Goal: Task Accomplishment & Management: Complete application form

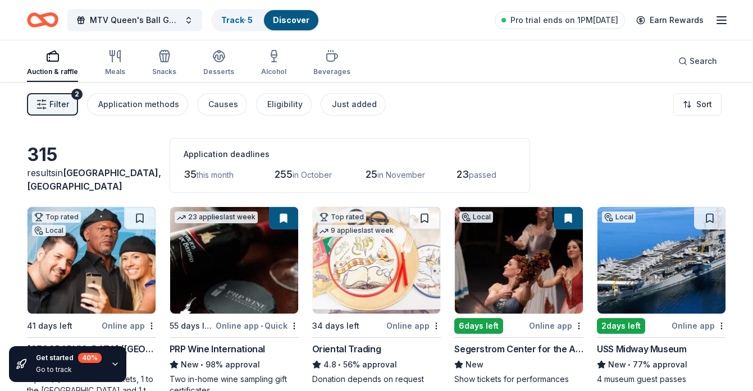
click at [62, 104] on span "Filter" at bounding box center [59, 104] width 20 height 13
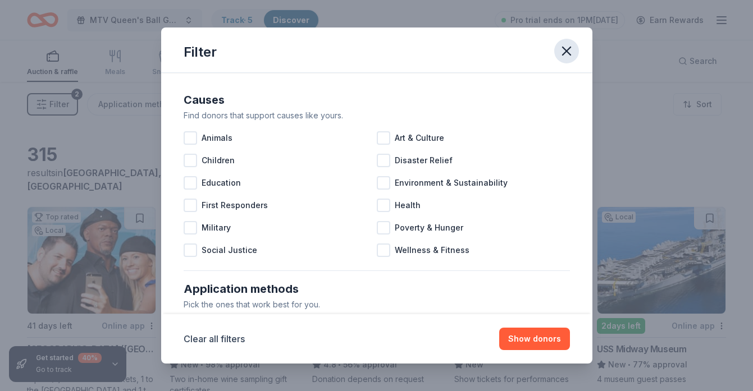
click at [562, 47] on icon "button" at bounding box center [566, 51] width 8 height 8
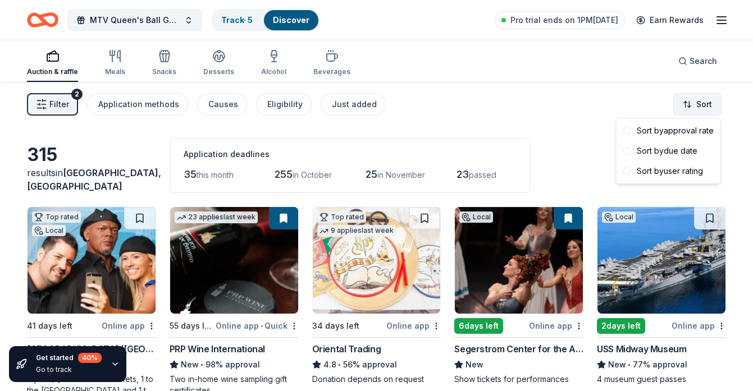
click at [706, 108] on html "MTV Queen's Ball Gala 2026 Track · 5 Discover Pro trial ends on 1PM, 9/28 Earn …" at bounding box center [376, 195] width 753 height 391
click at [626, 130] on span at bounding box center [627, 131] width 8 height 8
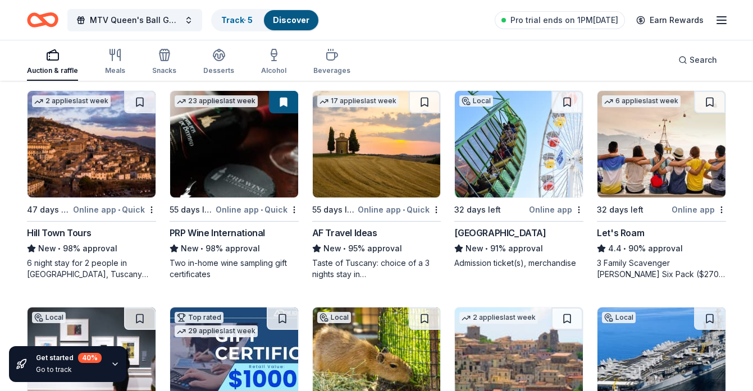
scroll to position [117, 0]
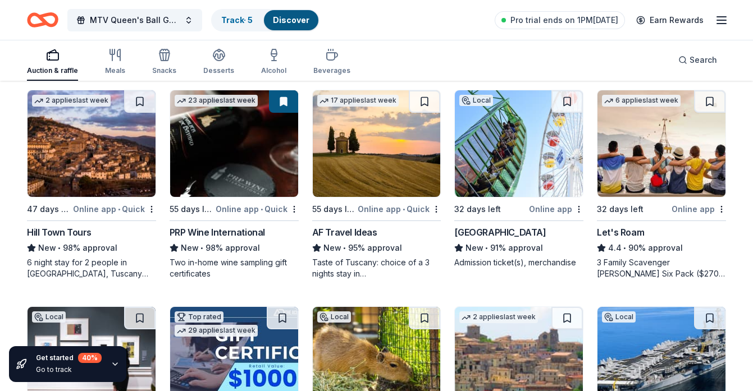
click at [524, 150] on img at bounding box center [519, 143] width 128 height 107
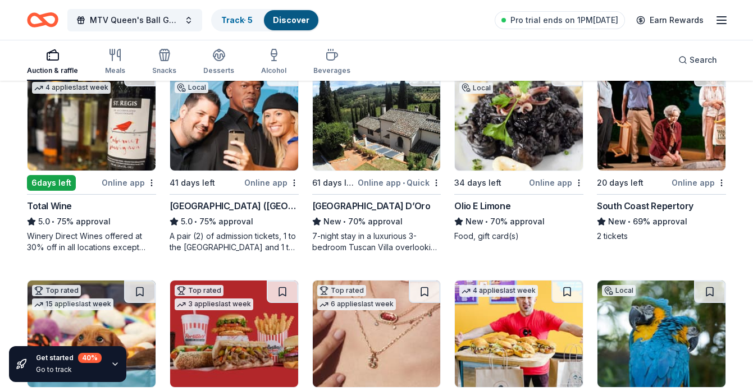
scroll to position [576, 0]
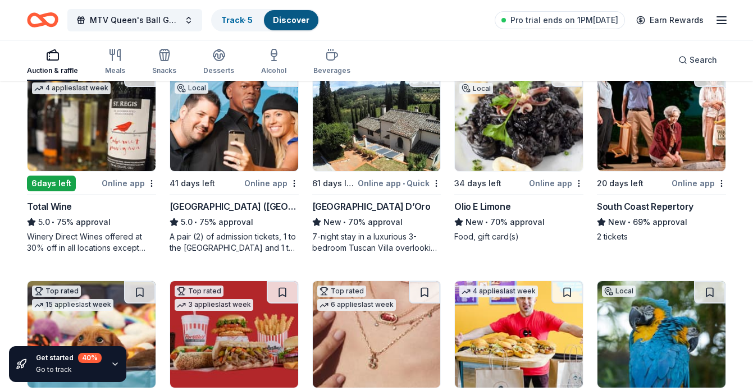
click at [647, 142] on img at bounding box center [661, 118] width 128 height 107
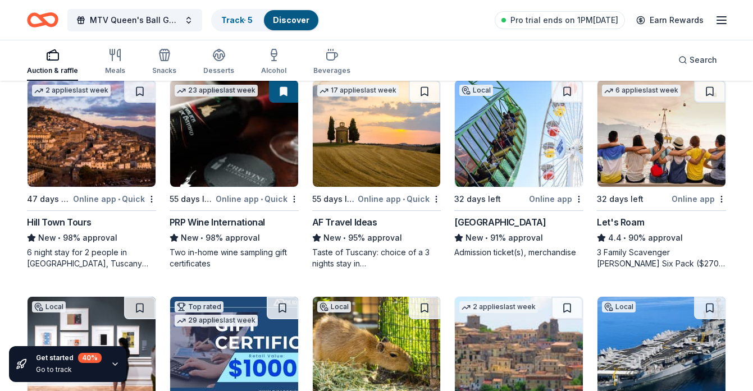
scroll to position [130, 0]
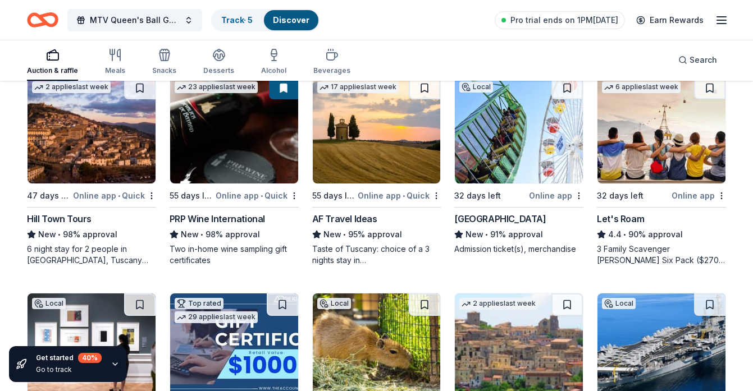
click at [676, 129] on img at bounding box center [661, 130] width 128 height 107
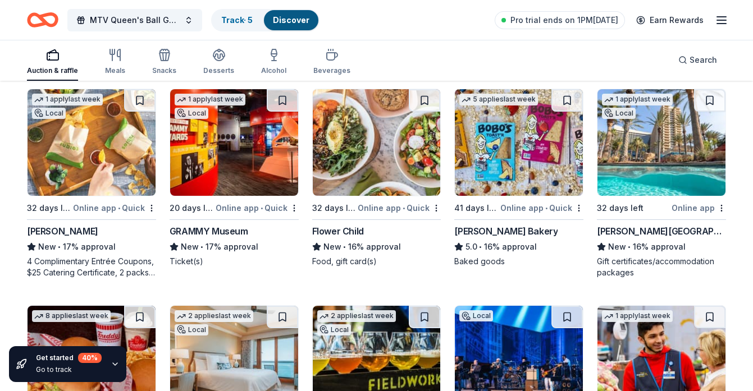
scroll to position [2662, 0]
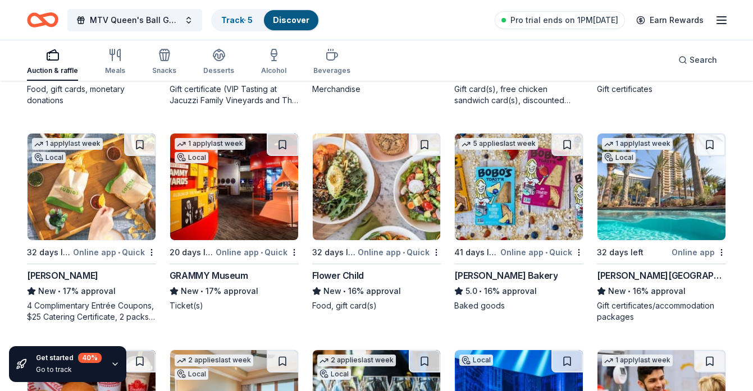
click at [676, 214] on img at bounding box center [661, 187] width 128 height 107
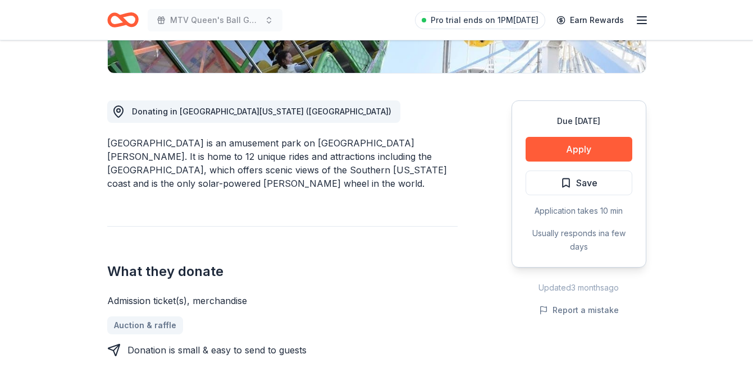
scroll to position [269, 0]
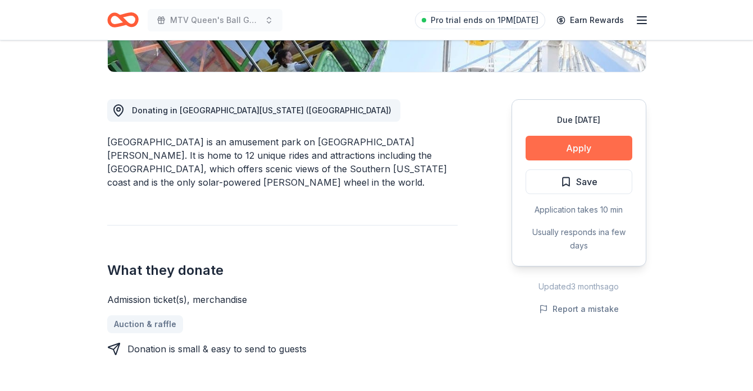
click at [588, 153] on button "Apply" at bounding box center [578, 148] width 107 height 25
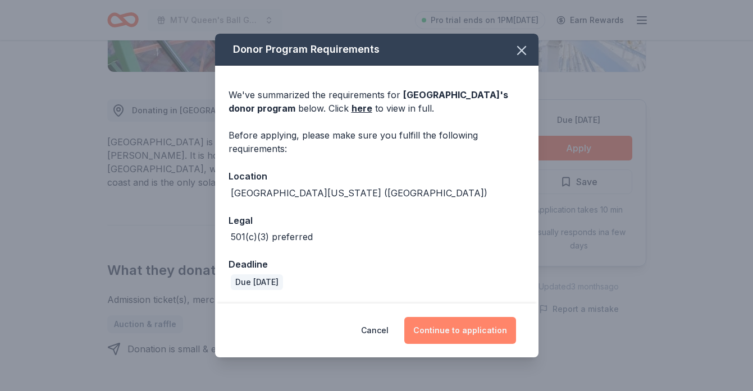
click at [482, 329] on button "Continue to application" at bounding box center [460, 330] width 112 height 27
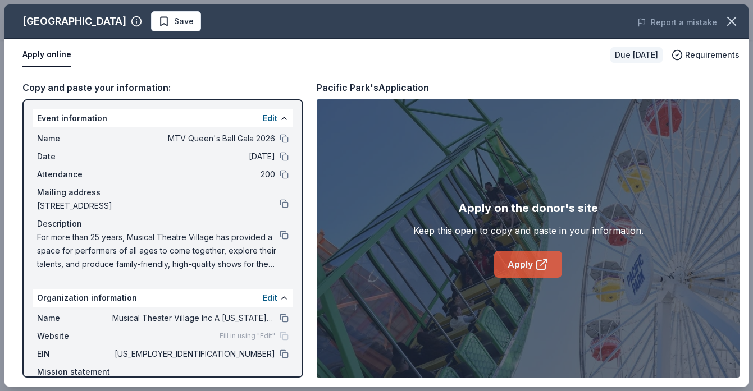
click at [530, 268] on link "Apply" at bounding box center [528, 264] width 68 height 27
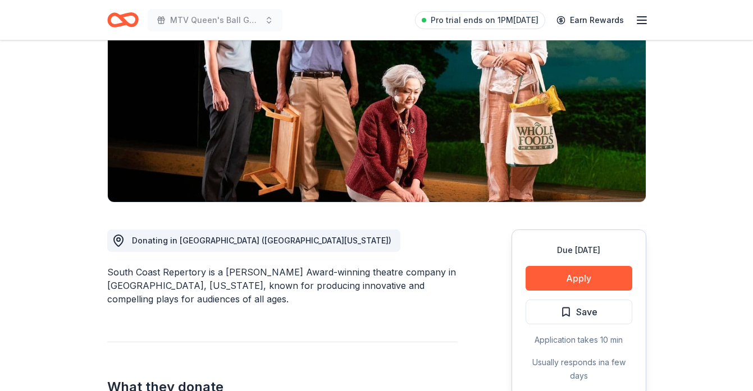
scroll to position [140, 0]
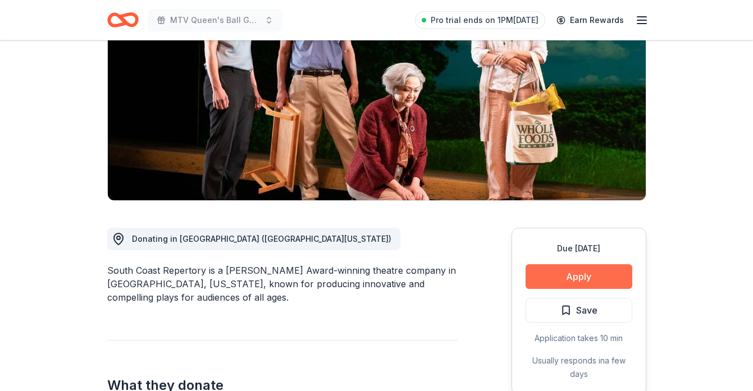
click at [577, 275] on button "Apply" at bounding box center [578, 276] width 107 height 25
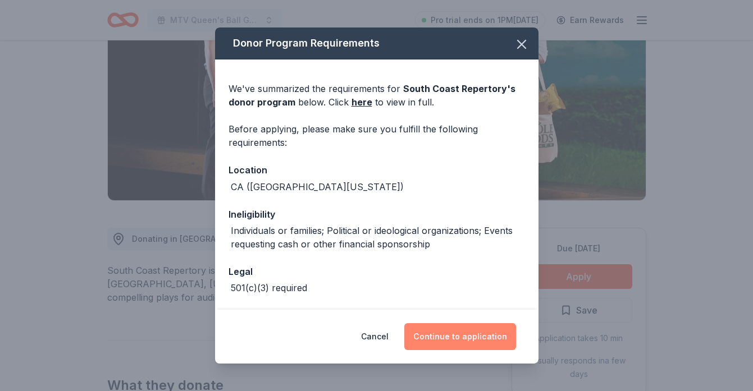
click at [484, 336] on button "Continue to application" at bounding box center [460, 336] width 112 height 27
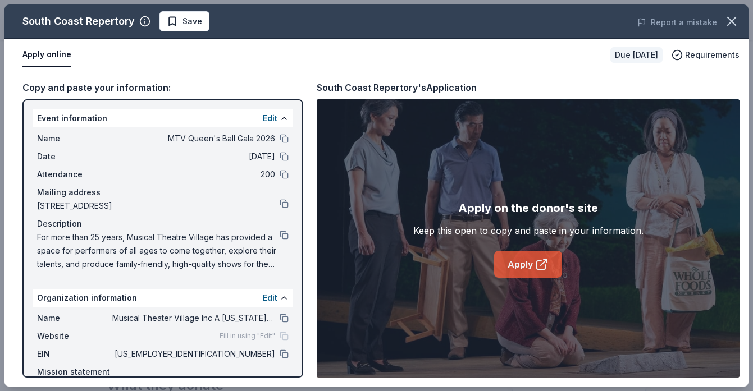
click at [526, 265] on link "Apply" at bounding box center [528, 264] width 68 height 27
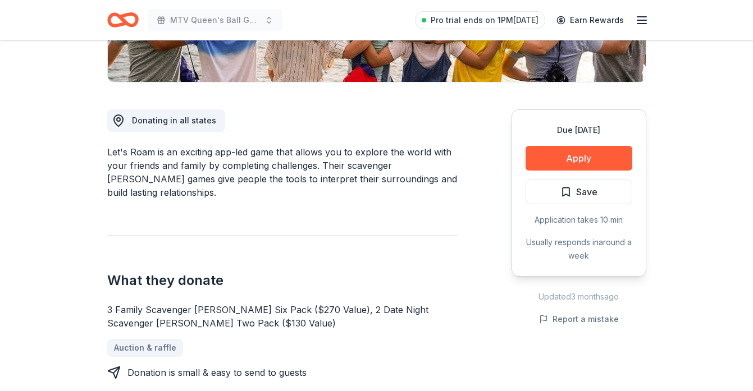
scroll to position [177, 0]
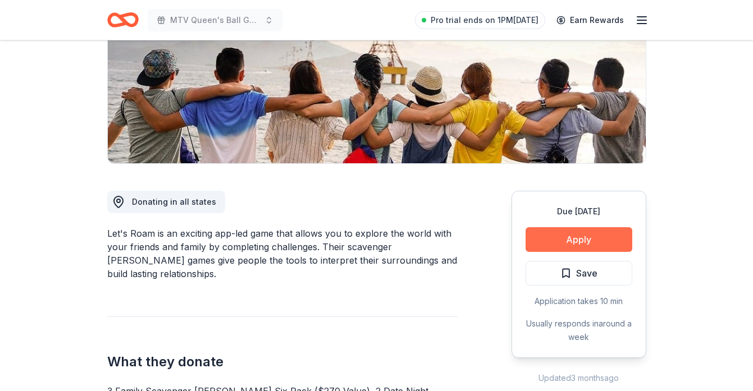
click at [573, 242] on button "Apply" at bounding box center [578, 239] width 107 height 25
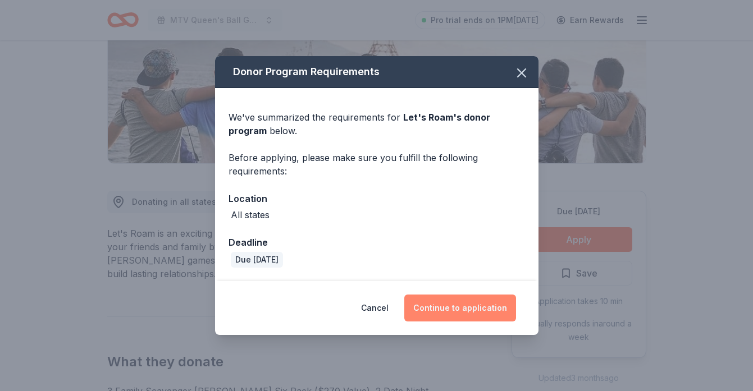
click at [468, 305] on button "Continue to application" at bounding box center [460, 308] width 112 height 27
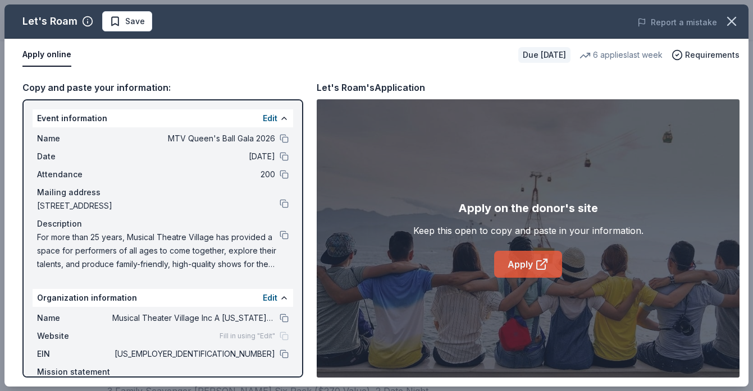
click at [531, 264] on link "Apply" at bounding box center [528, 264] width 68 height 27
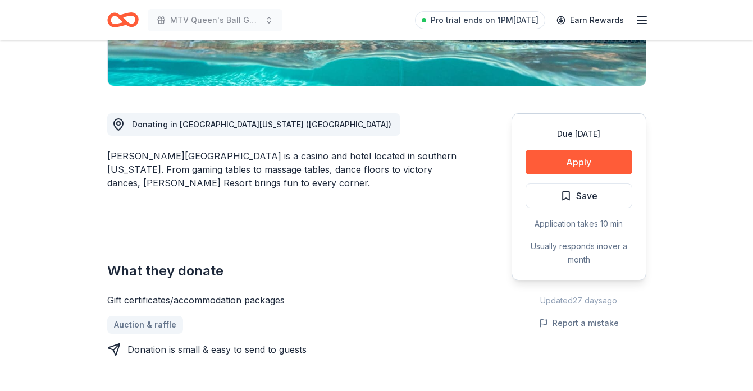
scroll to position [256, 0]
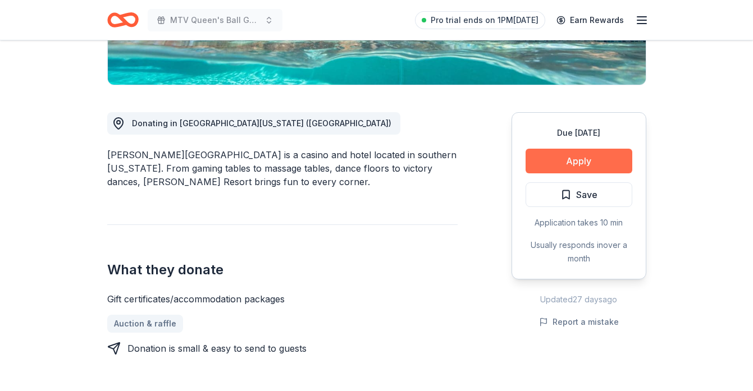
click at [591, 159] on button "Apply" at bounding box center [578, 161] width 107 height 25
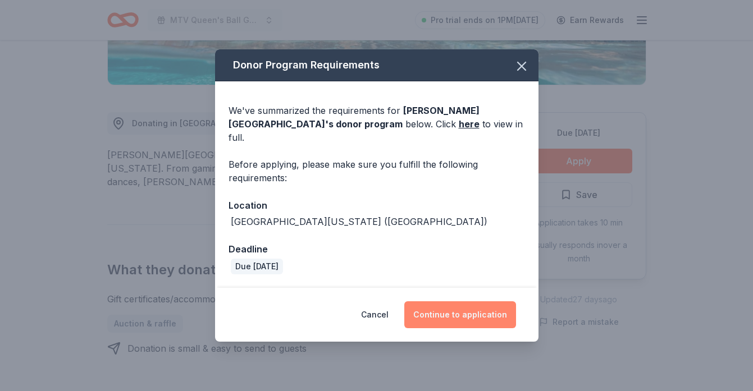
click at [472, 313] on button "Continue to application" at bounding box center [460, 314] width 112 height 27
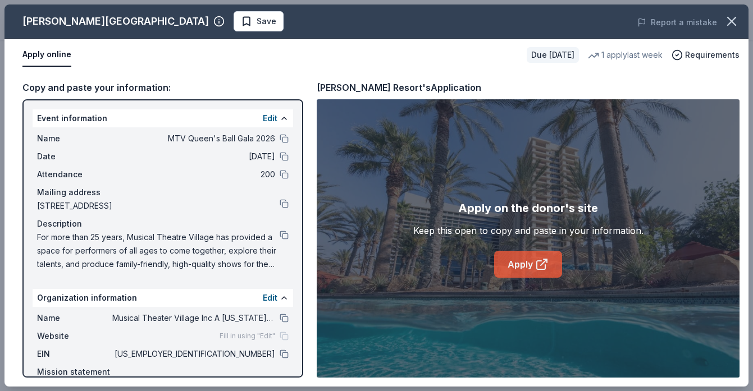
click at [533, 267] on link "Apply" at bounding box center [528, 264] width 68 height 27
